Goal: Information Seeking & Learning: Learn about a topic

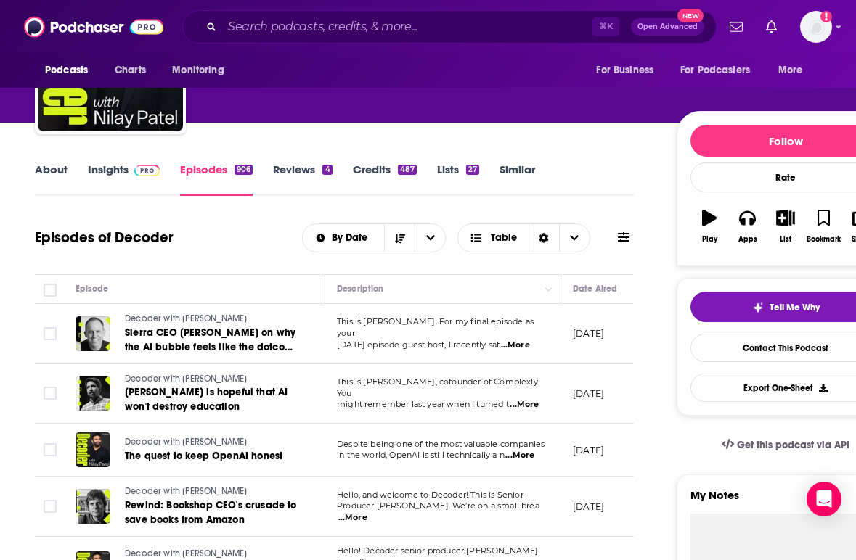
scroll to position [87, 0]
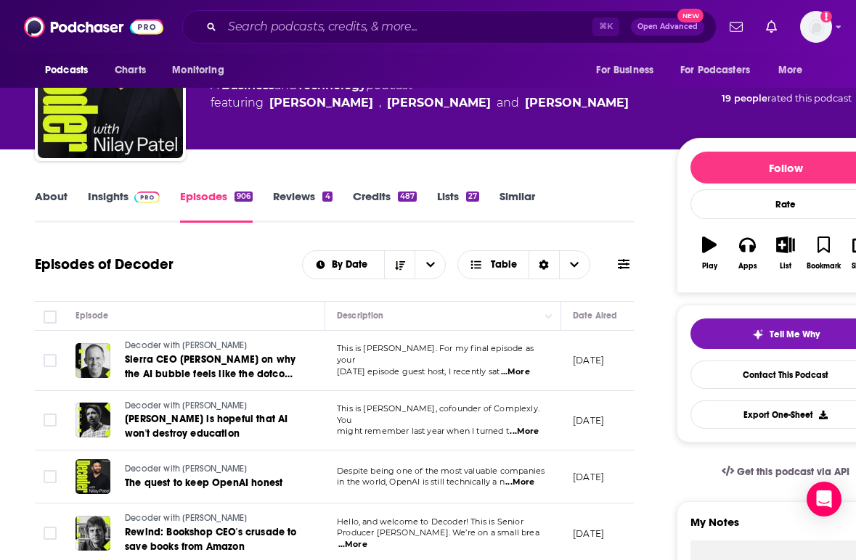
click at [113, 200] on link "Insights" at bounding box center [124, 205] width 72 height 33
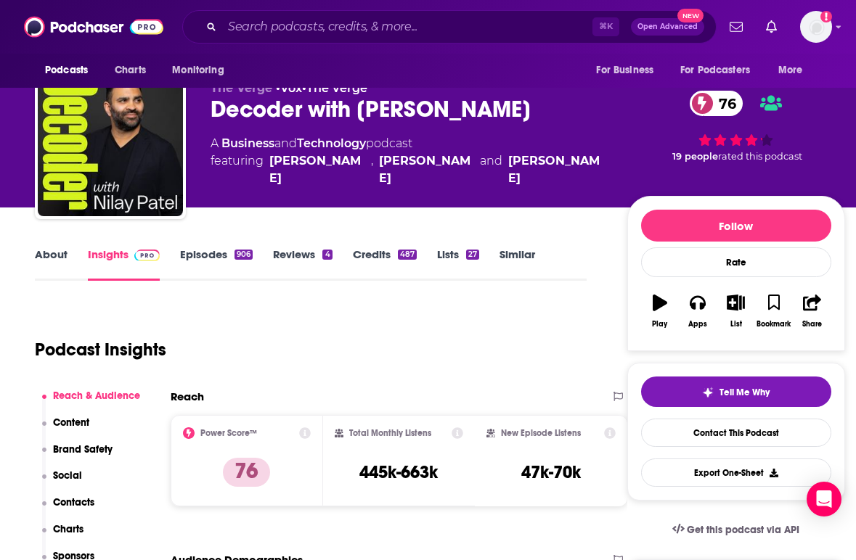
click at [361, 342] on div "Podcast Insights" at bounding box center [305, 341] width 540 height 74
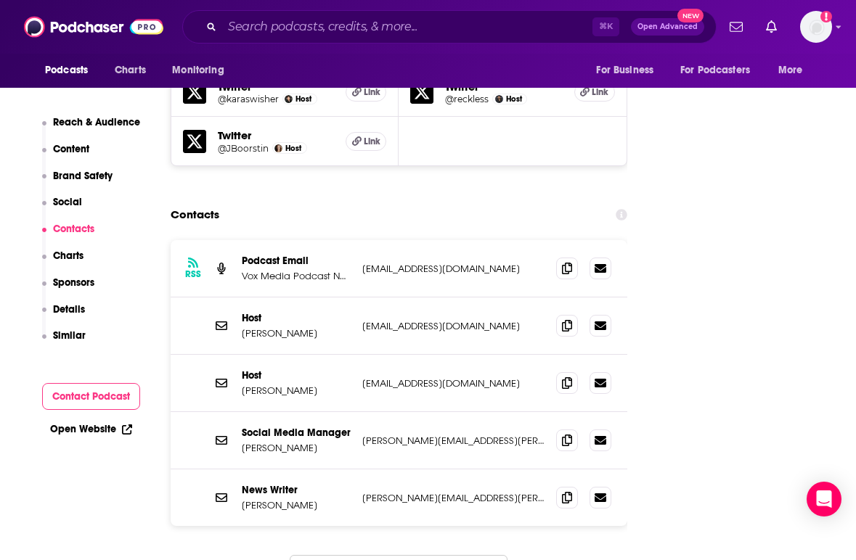
scroll to position [1771, 0]
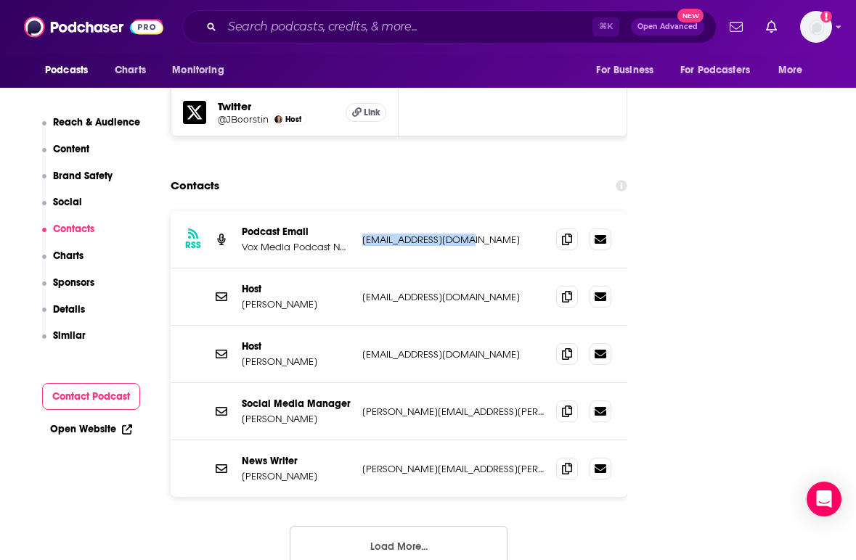
drag, startPoint x: 478, startPoint y: 155, endPoint x: 362, endPoint y: 153, distance: 116.1
click at [362, 234] on p "[EMAIL_ADDRESS][DOMAIN_NAME]" at bounding box center [453, 240] width 182 height 12
copy p "[EMAIL_ADDRESS][DOMAIN_NAME]"
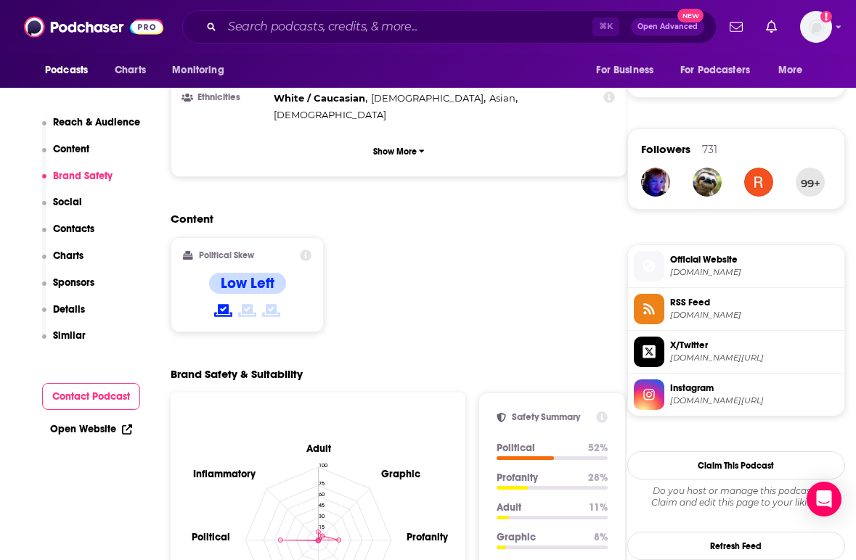
scroll to position [0, 0]
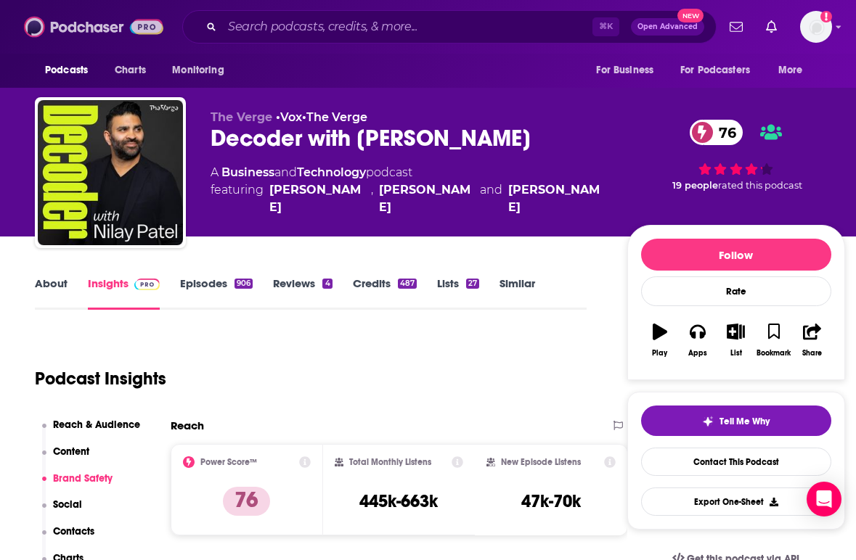
click at [103, 30] on img at bounding box center [93, 27] width 139 height 28
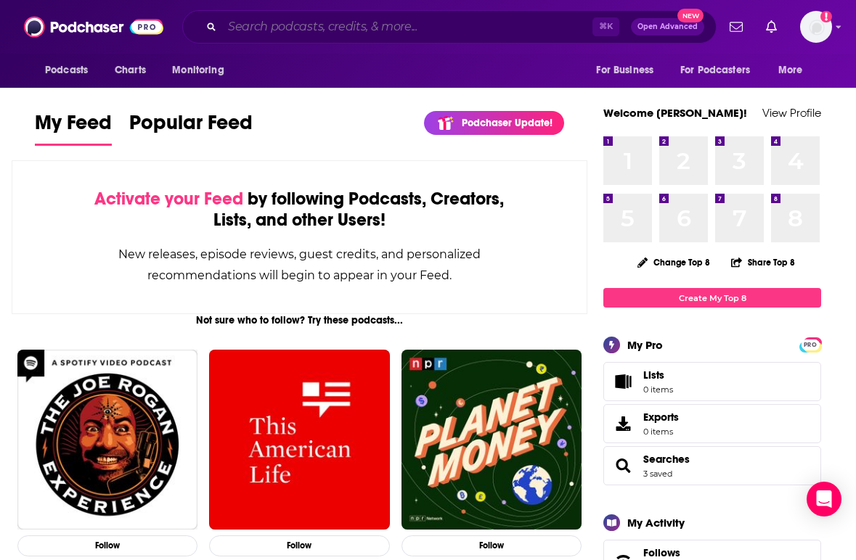
click at [297, 33] on input "Search podcasts, credits, & more..." at bounding box center [407, 26] width 370 height 23
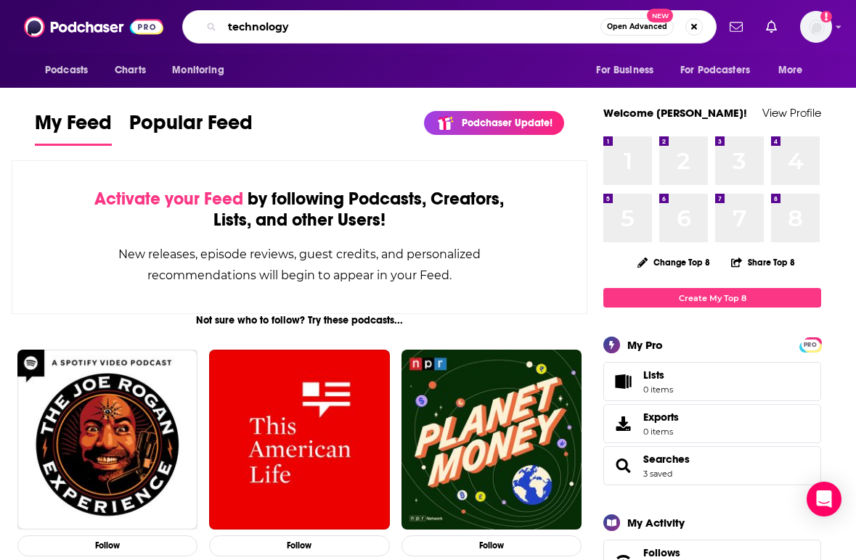
type input "technology"
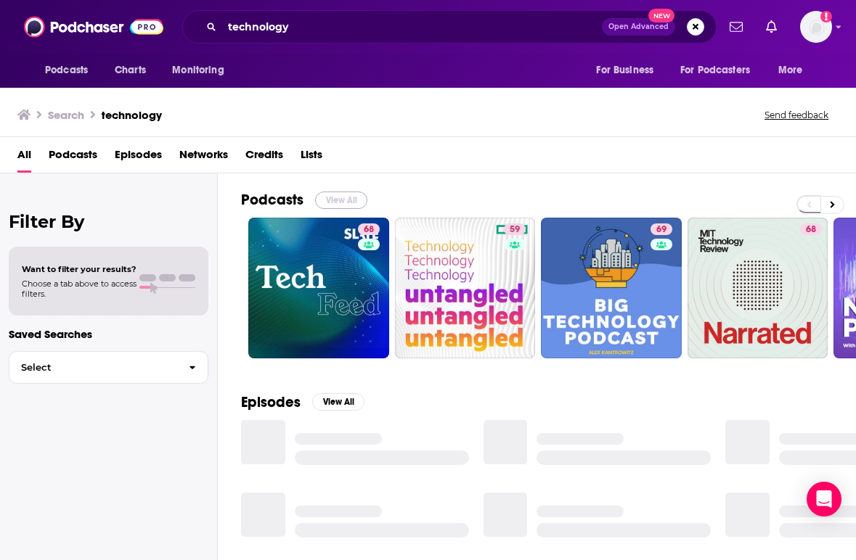
click at [332, 199] on button "View All" at bounding box center [341, 200] width 52 height 17
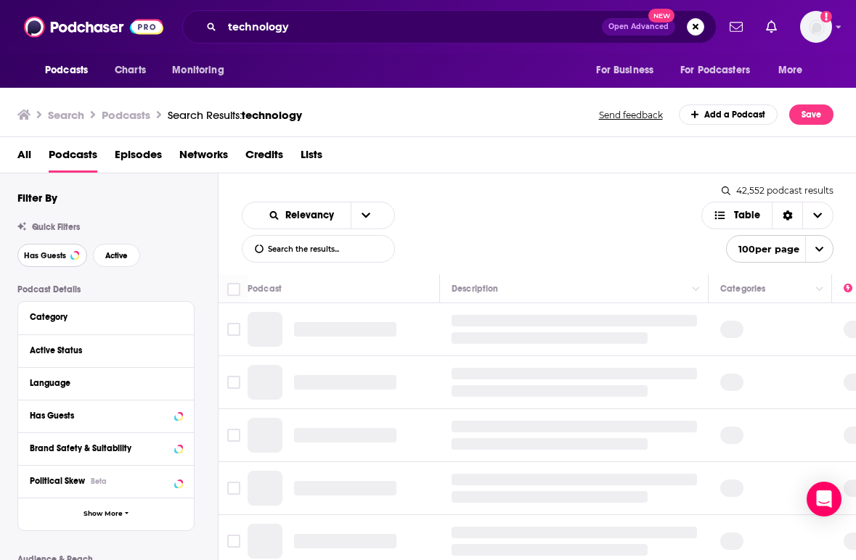
click at [57, 256] on span "Has Guests" at bounding box center [45, 256] width 42 height 8
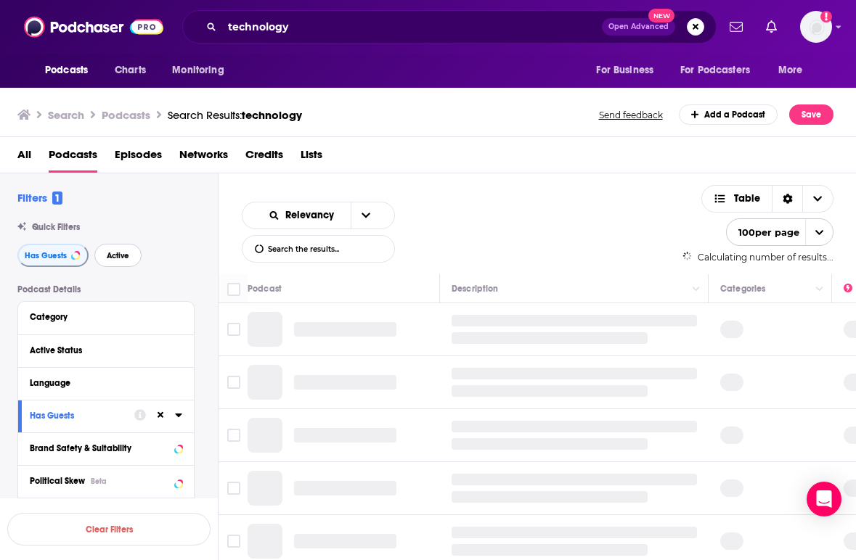
click at [123, 257] on span "Active" at bounding box center [118, 256] width 22 height 8
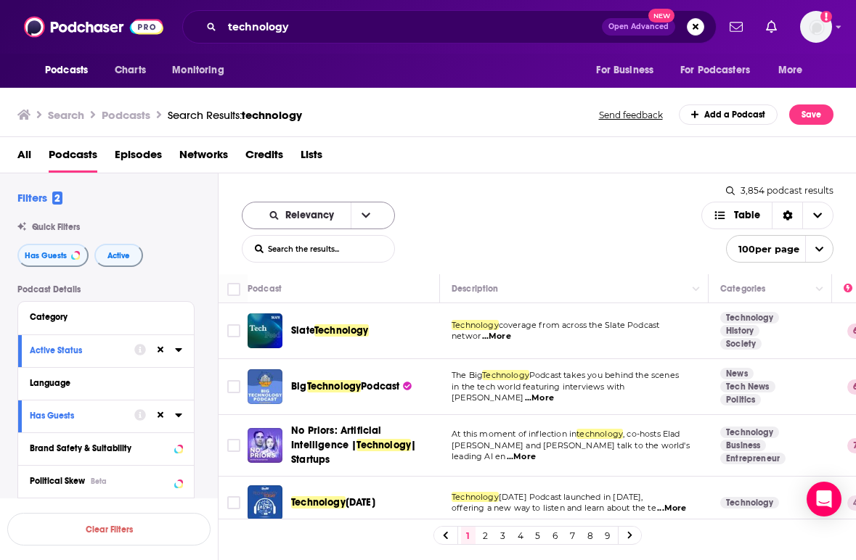
click at [361, 213] on button "open menu" at bounding box center [365, 215] width 30 height 26
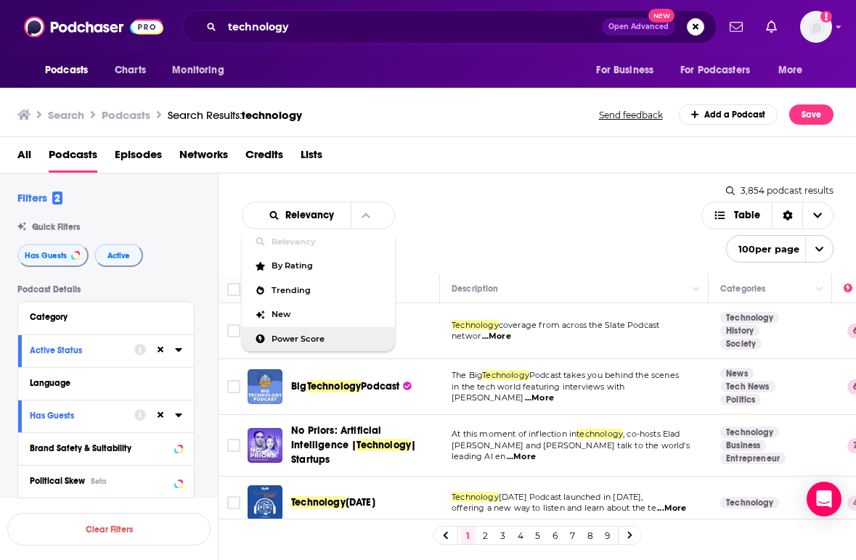
click at [301, 337] on span "Power Score" at bounding box center [327, 339] width 112 height 8
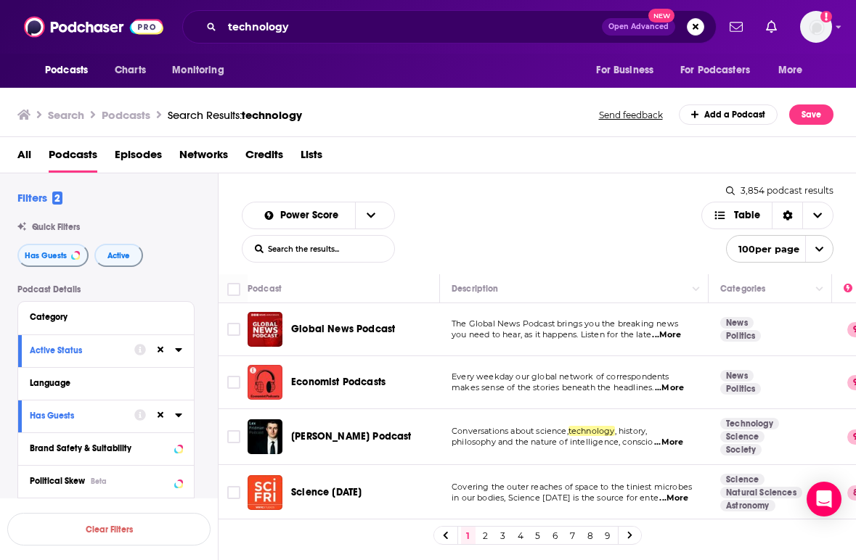
click at [446, 192] on div "Power Score List Search Input Search the results... Table 3,854 podcast results…" at bounding box center [537, 223] width 638 height 101
click at [438, 328] on div "Global News Podcast" at bounding box center [366, 329] width 151 height 15
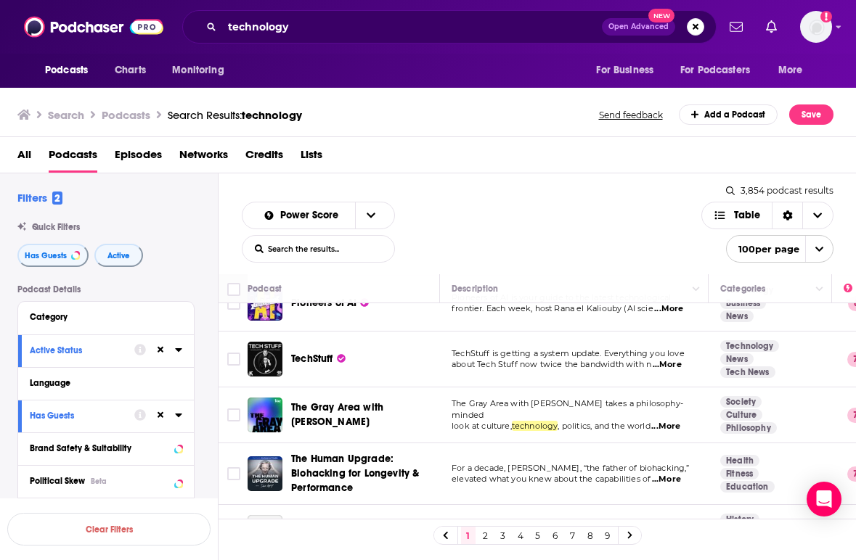
scroll to position [464, 0]
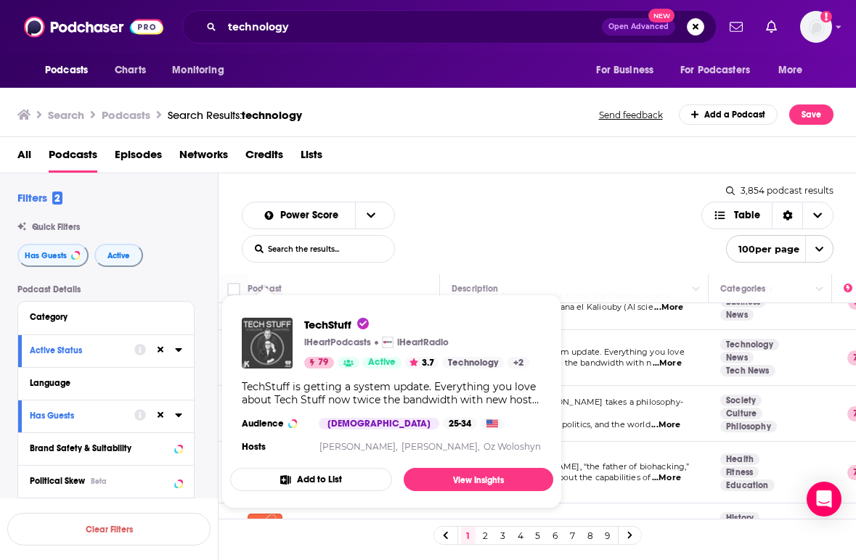
click at [268, 346] on img "TechStuff" at bounding box center [267, 343] width 51 height 51
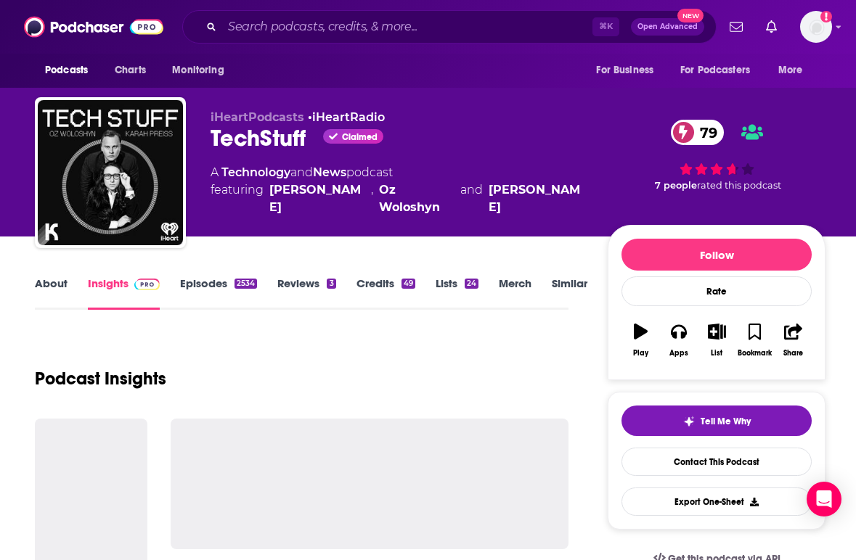
click at [371, 342] on div "Podcast Insights" at bounding box center [301, 370] width 533 height 74
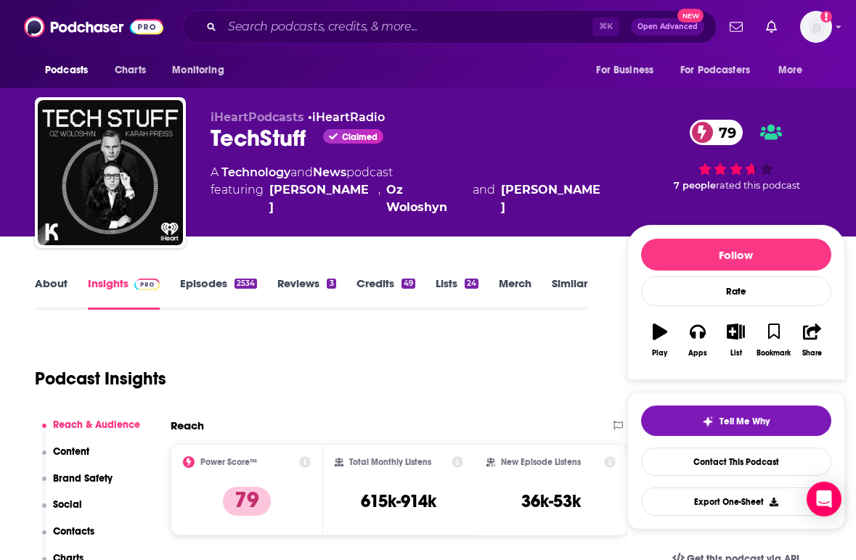
click at [213, 283] on link "Episodes 2534" at bounding box center [218, 292] width 77 height 33
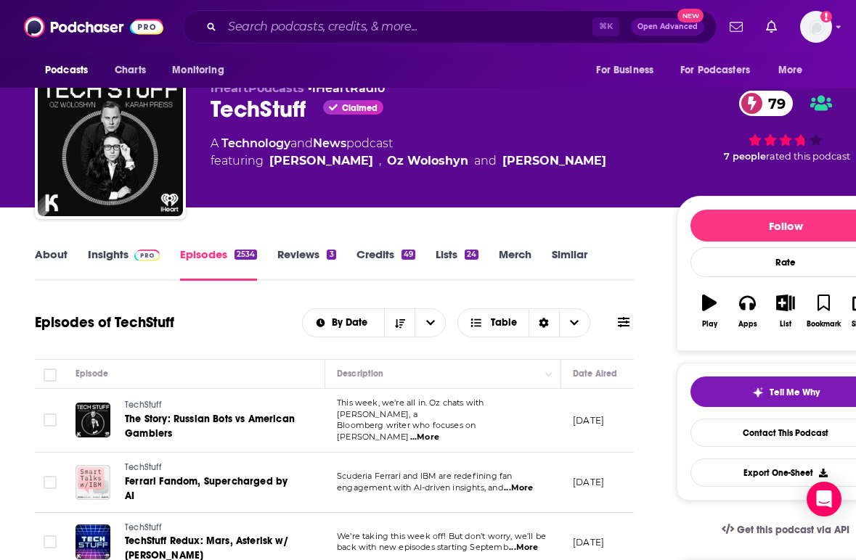
scroll to position [174, 0]
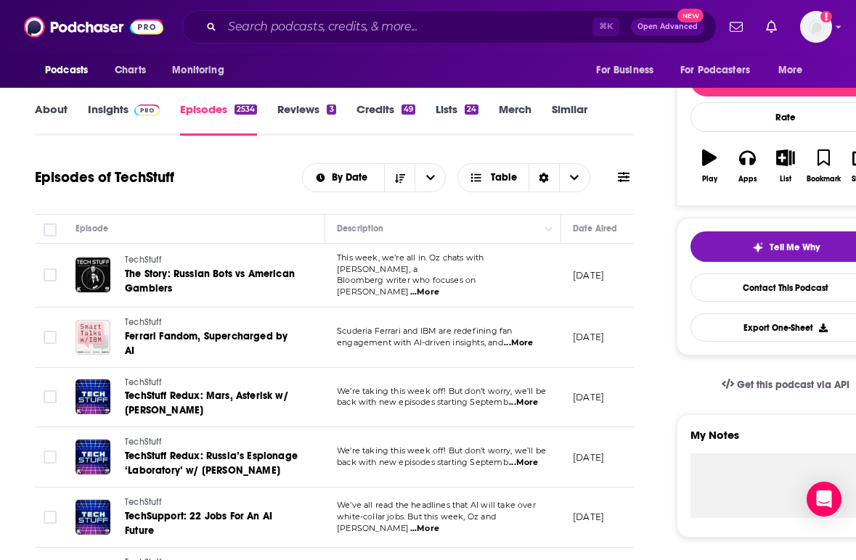
click at [324, 427] on td "TechStuff TechStuff Redux: Russia’s Espionage ‘Laboratory’ w/ [PERSON_NAME]" at bounding box center [194, 457] width 261 height 60
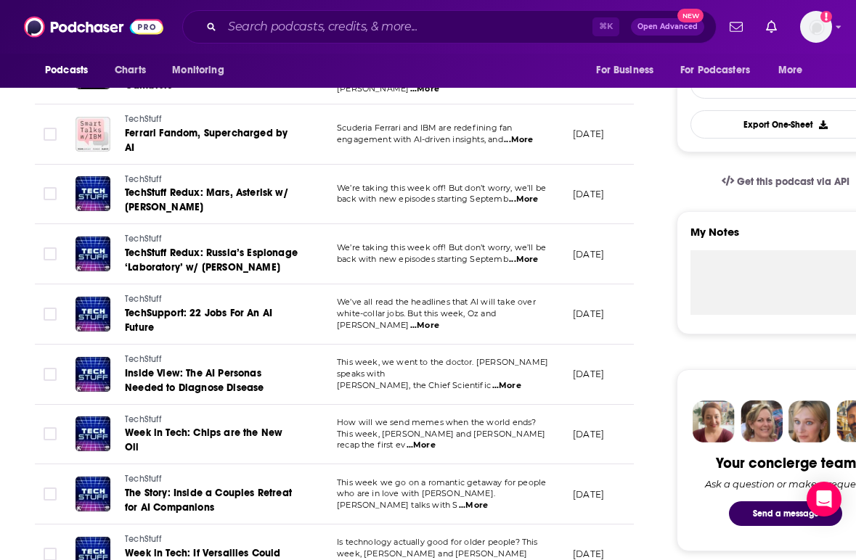
scroll to position [348, 0]
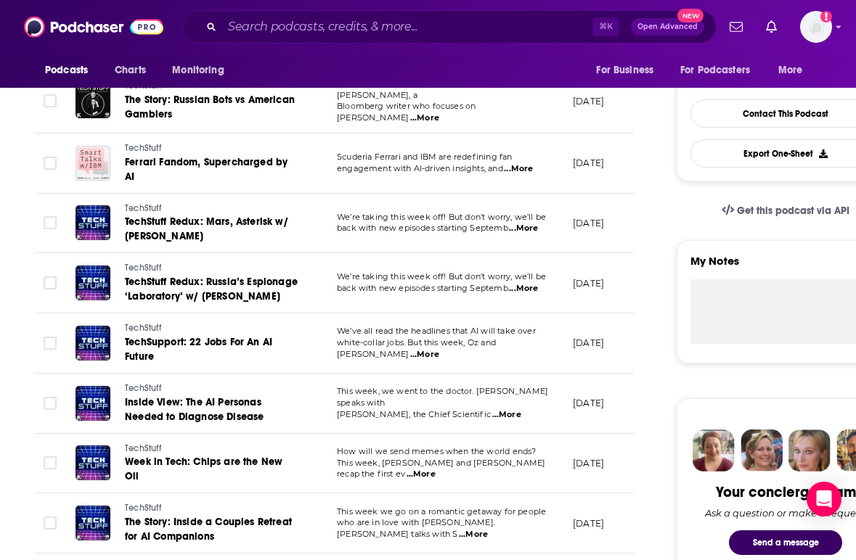
click at [521, 409] on span "...More" at bounding box center [506, 415] width 29 height 12
click at [406, 62] on div "Podcasts Charts Monitoring For Business For Podcasters More" at bounding box center [428, 71] width 856 height 34
click at [339, 66] on div "Podcasts Charts Monitoring For Business For Podcasters More" at bounding box center [428, 71] width 856 height 34
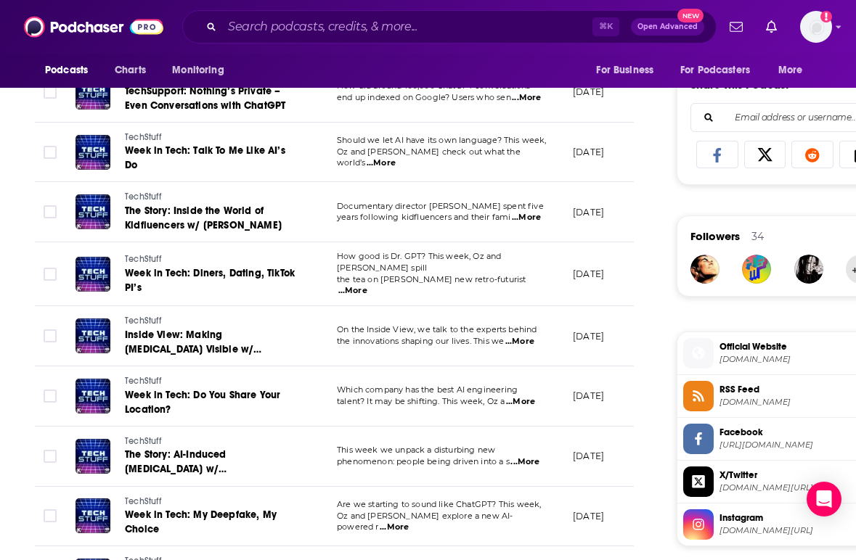
scroll to position [958, 0]
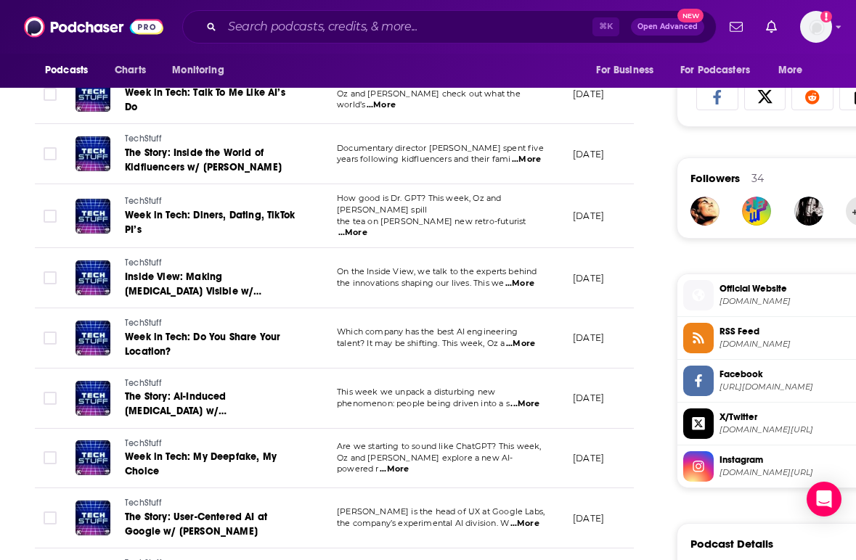
click at [522, 338] on span "...More" at bounding box center [520, 344] width 29 height 12
click at [506, 70] on div "Podcasts Charts Monitoring For Business For Podcasters More" at bounding box center [428, 71] width 856 height 34
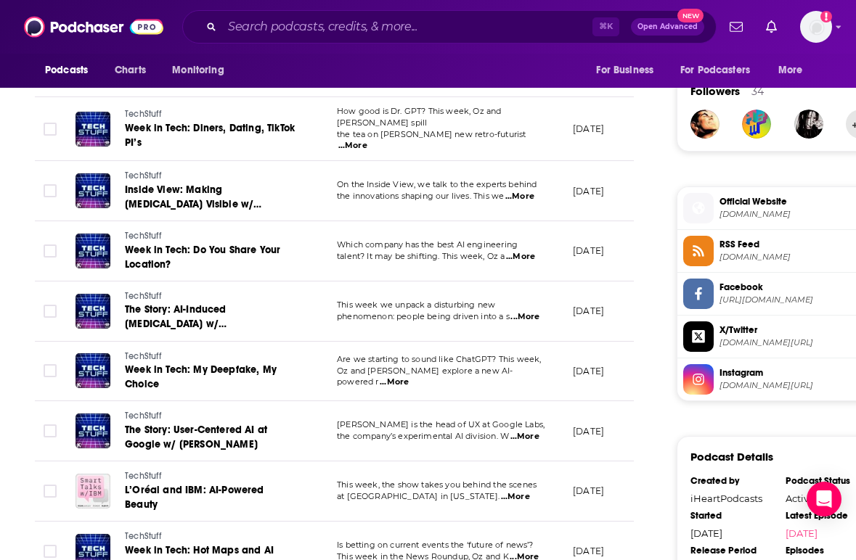
scroll to position [1074, 0]
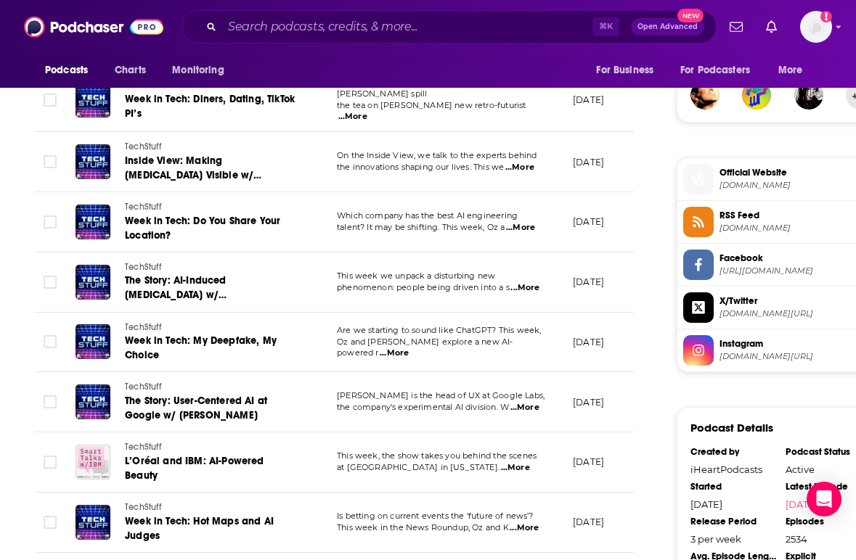
click at [324, 132] on td "TechStuff Inside View: Making [MEDICAL_DATA] Visible w/ [PERSON_NAME]" at bounding box center [194, 162] width 261 height 60
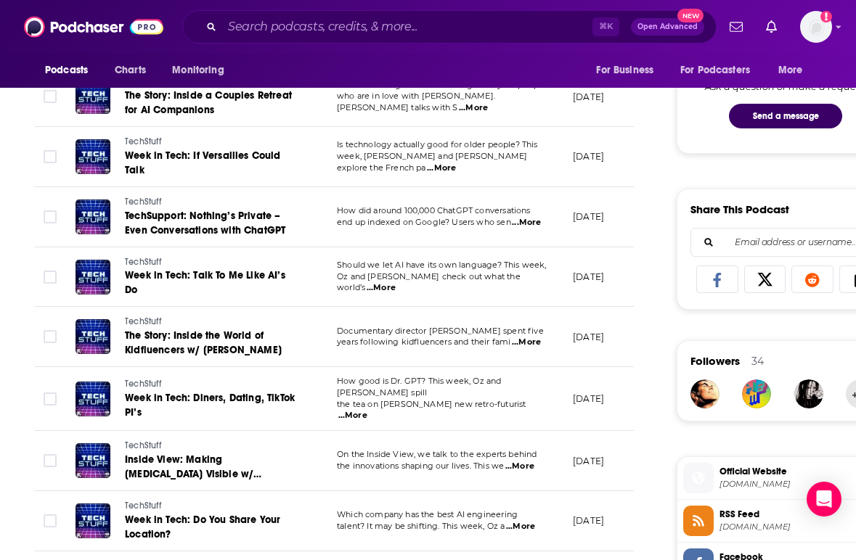
scroll to position [0, 0]
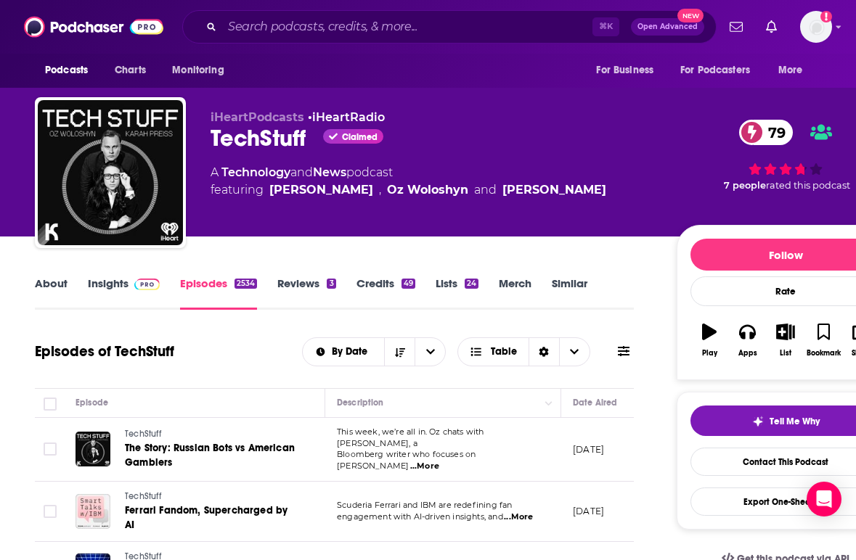
click at [451, 221] on div "iHeartPodcasts • iHeartRadio TechStuff Claimed 79 A Technology and News podcast…" at bounding box center [431, 168] width 443 height 116
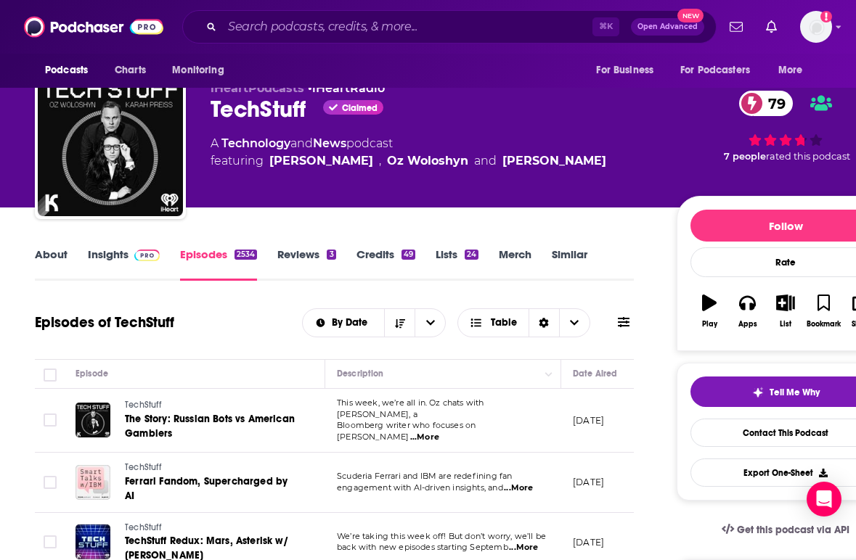
click at [115, 253] on link "Insights" at bounding box center [124, 263] width 72 height 33
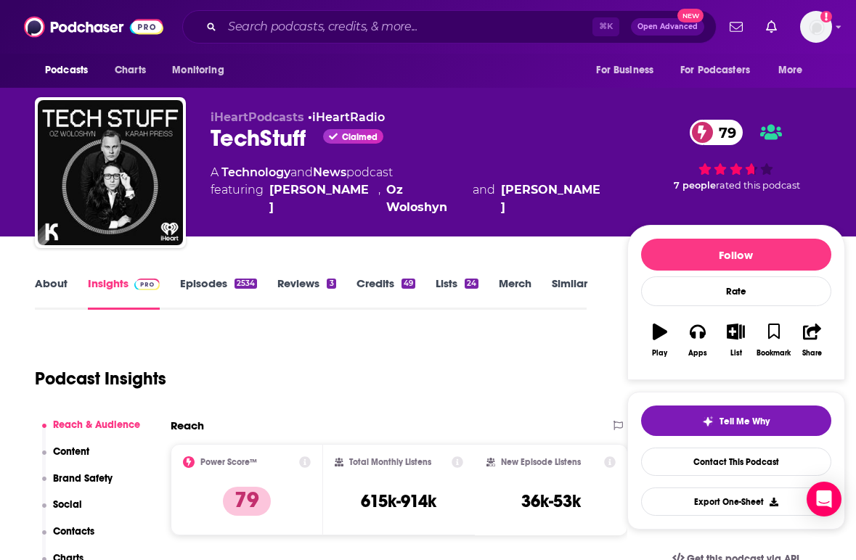
scroll to position [29, 0]
